Goal: Task Accomplishment & Management: Manage account settings

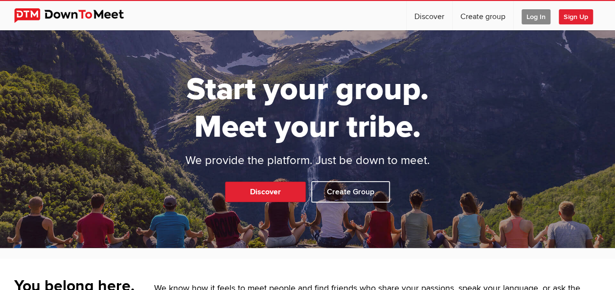
click at [530, 18] on span "Log In" at bounding box center [535, 16] width 29 height 15
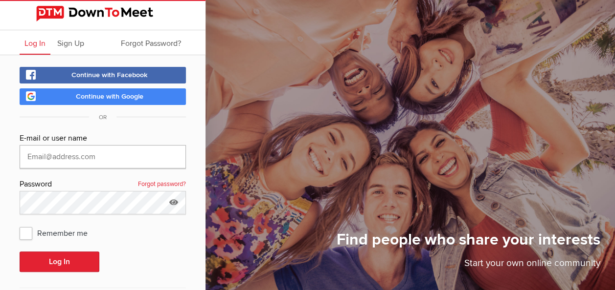
type input "[EMAIL_ADDRESS][DOMAIN_NAME]"
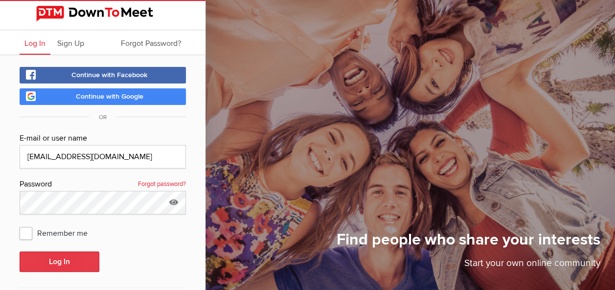
click at [65, 263] on button "Log In" at bounding box center [60, 262] width 80 height 21
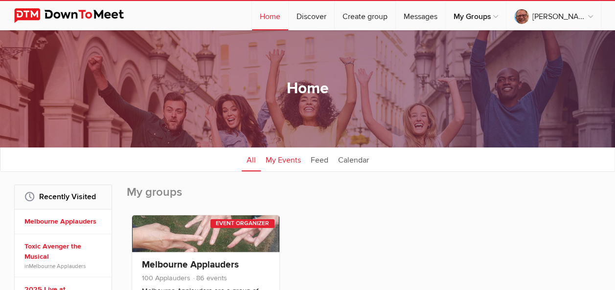
click at [279, 158] on link "My Events" at bounding box center [283, 159] width 45 height 24
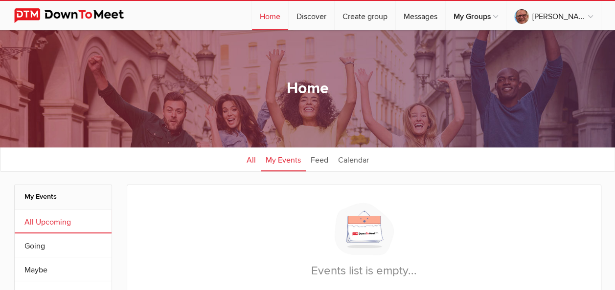
click at [246, 156] on link "All" at bounding box center [251, 159] width 19 height 24
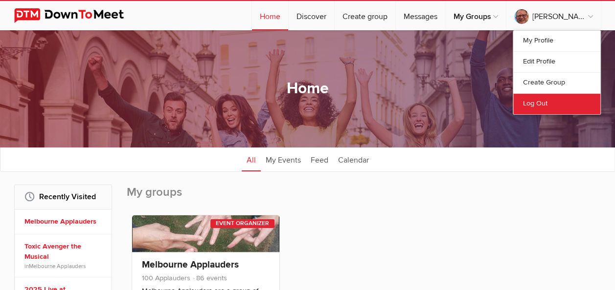
click at [537, 104] on link "Log Out" at bounding box center [556, 103] width 87 height 21
